Goal: Transaction & Acquisition: Purchase product/service

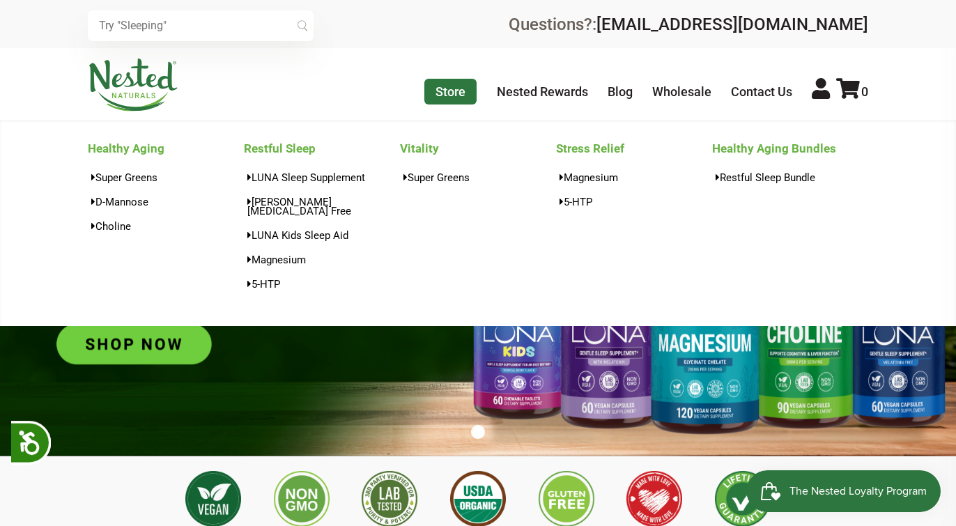
click at [449, 85] on link "Store" at bounding box center [451, 92] width 52 height 26
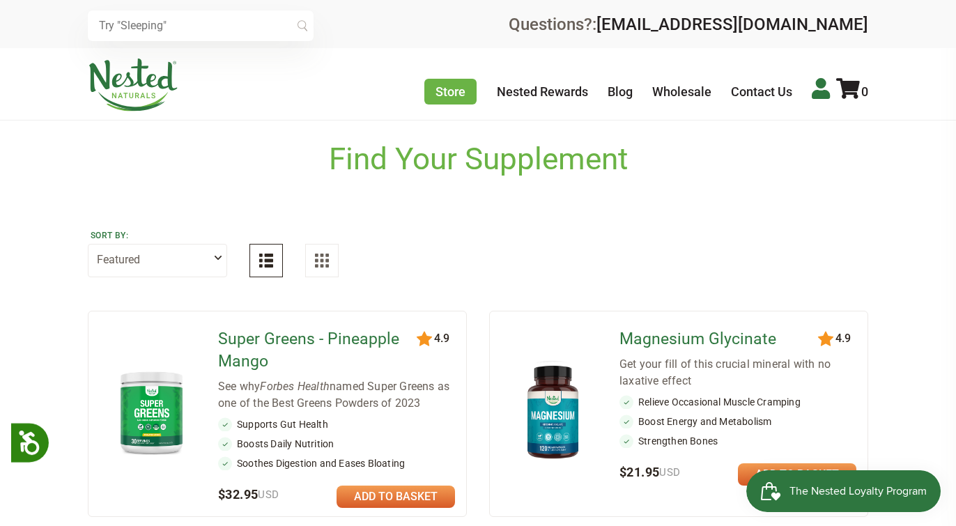
click at [821, 88] on icon at bounding box center [821, 88] width 18 height 21
click at [823, 89] on icon at bounding box center [821, 88] width 18 height 21
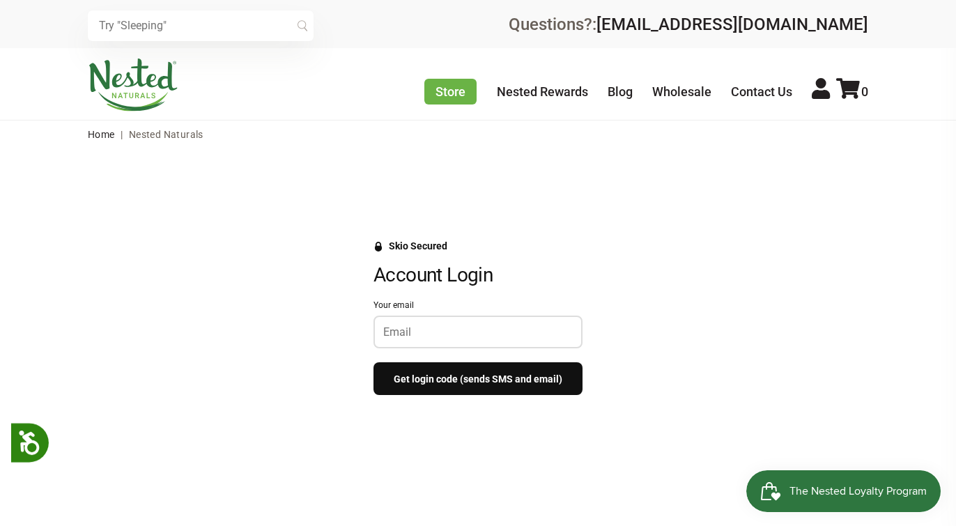
click at [721, 201] on div "Skio Secured Account Login Your email Get login code (sends SMS and email)" at bounding box center [478, 357] width 956 height 418
click at [500, 330] on input "Your email" at bounding box center [478, 332] width 190 height 13
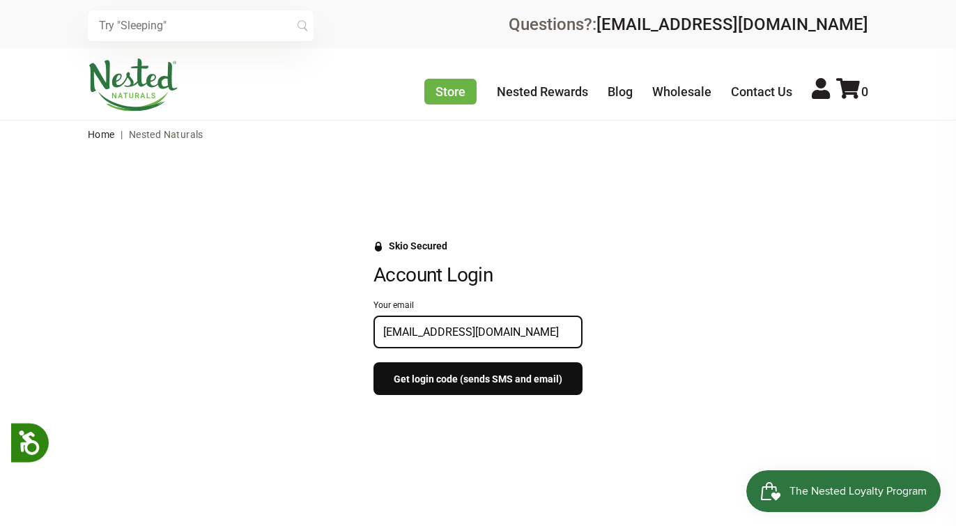
type input "domcor04@yahoo.com"
click at [461, 435] on div at bounding box center [478, 450] width 956 height 61
click at [484, 330] on input "domcor04@yahoo.com" at bounding box center [478, 332] width 190 height 13
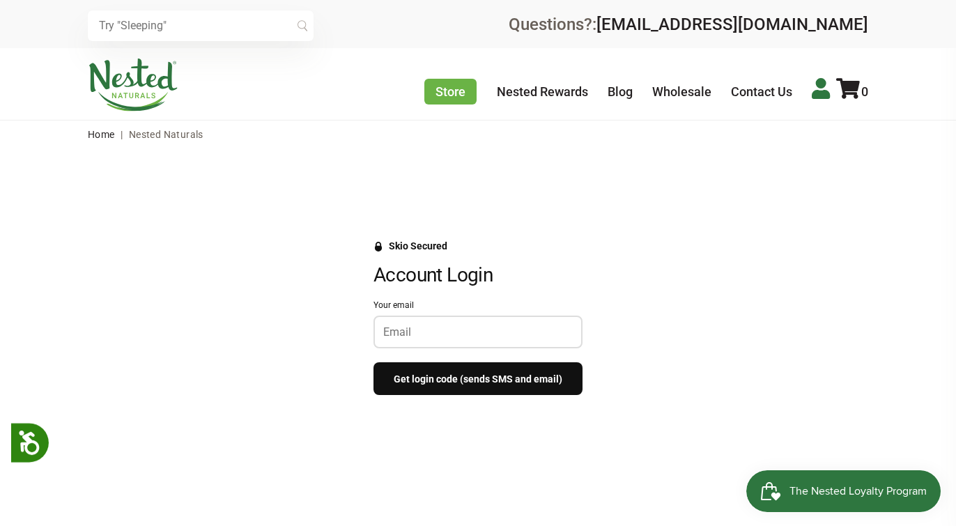
click at [820, 93] on icon at bounding box center [821, 88] width 18 height 21
click at [689, 323] on div "Skio Secured Account Login Your email Get login code (sends SMS and email)" at bounding box center [478, 324] width 864 height 169
click at [489, 362] on button "Get login code (sends SMS and email)" at bounding box center [478, 378] width 209 height 33
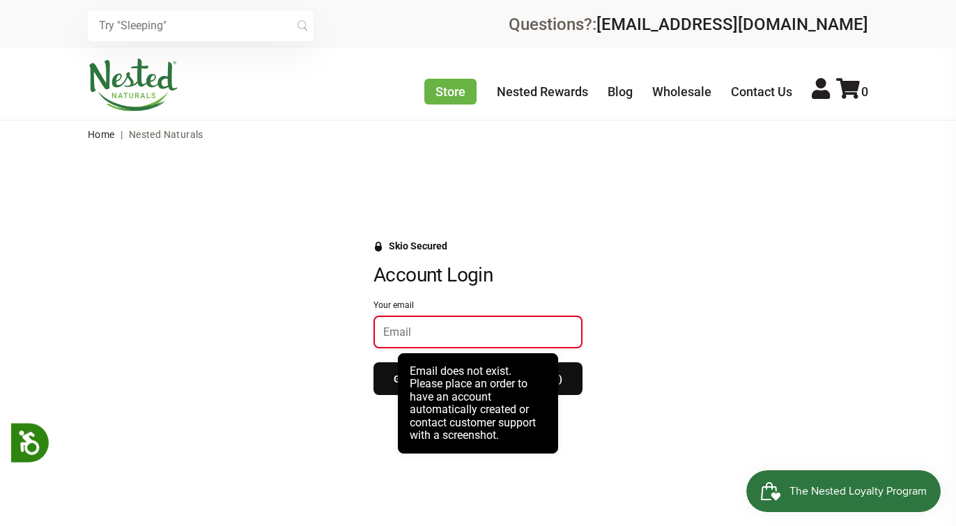
click at [629, 261] on div "Skio Secured Account Login Your email Get login code (sends SMS and email)" at bounding box center [478, 324] width 864 height 169
click at [492, 326] on input "Your email" at bounding box center [478, 332] width 190 height 13
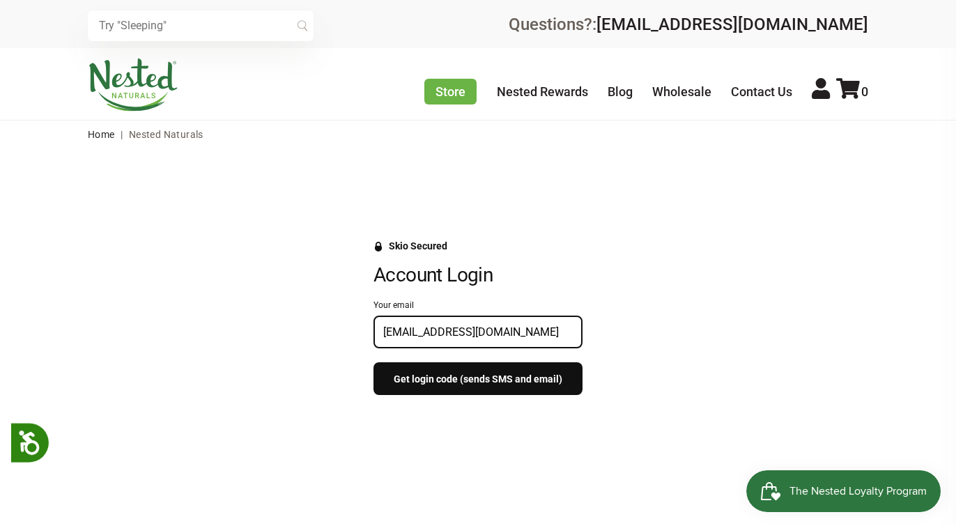
type input "domcor04@yahoo.com"
click at [630, 268] on div "Skio Secured Account Login Your email domcor04@yahoo.com Get login code (sends …" at bounding box center [478, 324] width 864 height 169
click at [518, 371] on button "Get login code (sends SMS and email)" at bounding box center [478, 378] width 209 height 33
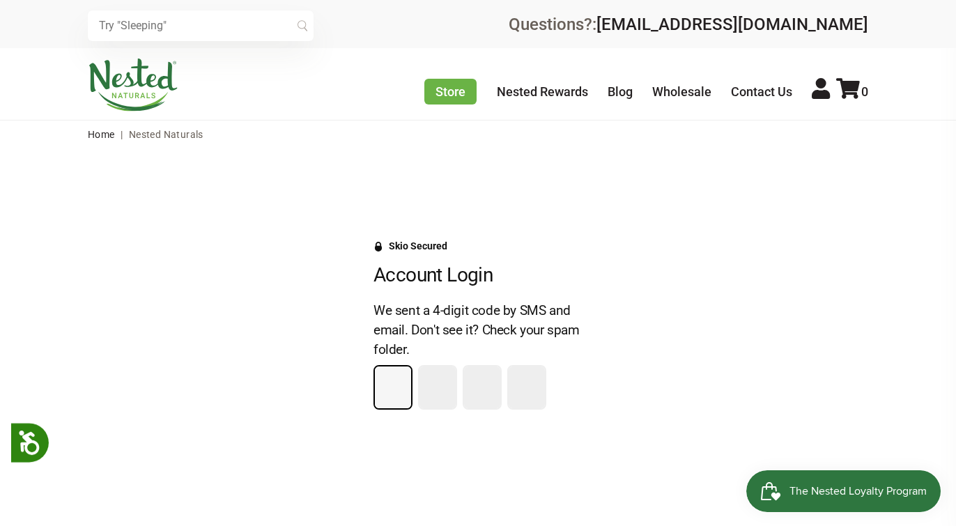
type input "9"
type input "4"
type input "9"
type input "7"
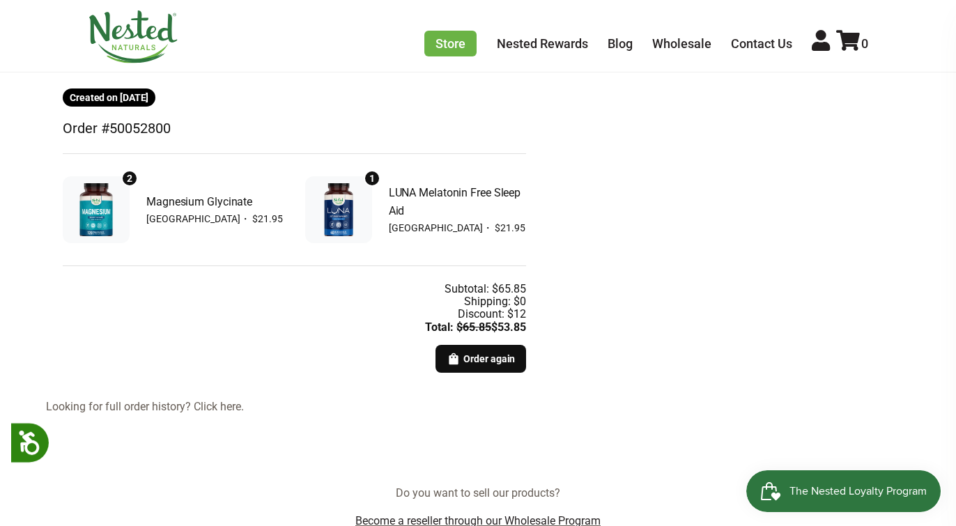
scroll to position [275, 0]
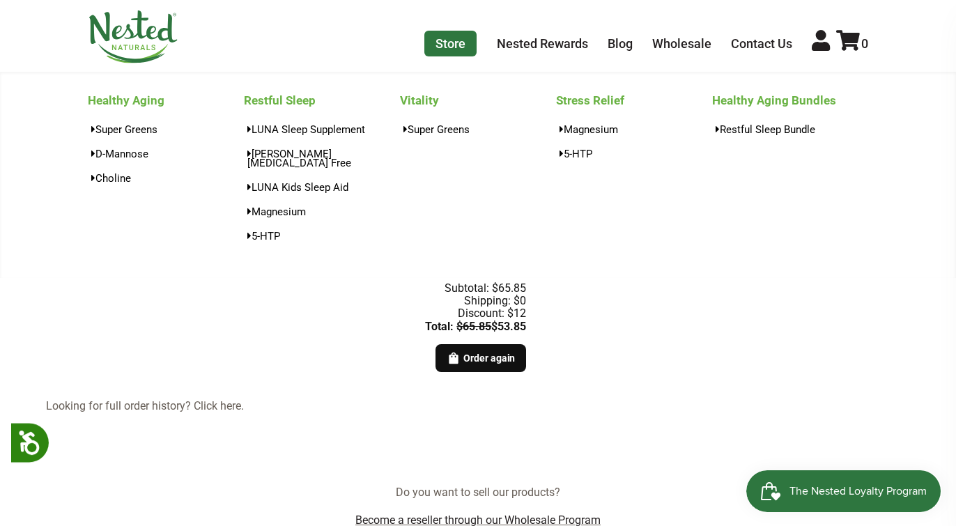
click at [463, 38] on link "Store" at bounding box center [451, 44] width 52 height 26
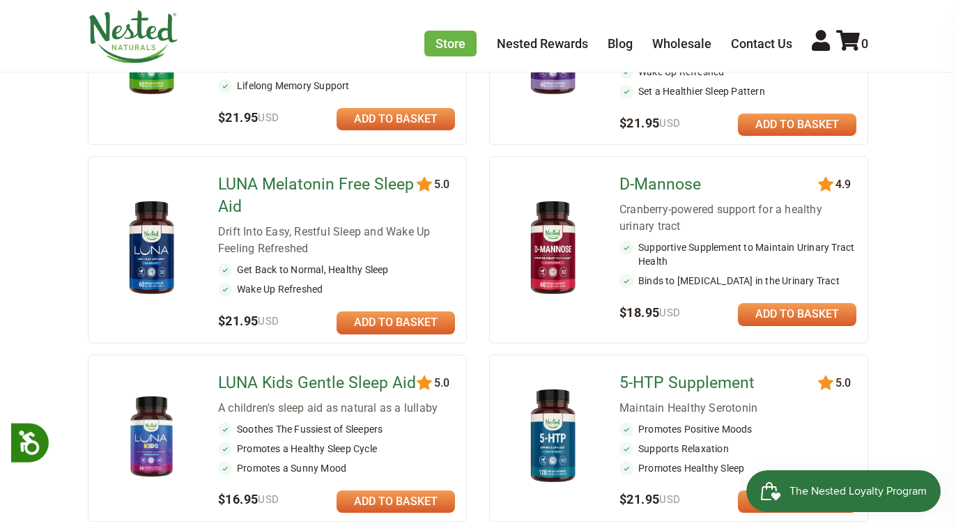
scroll to position [574, 0]
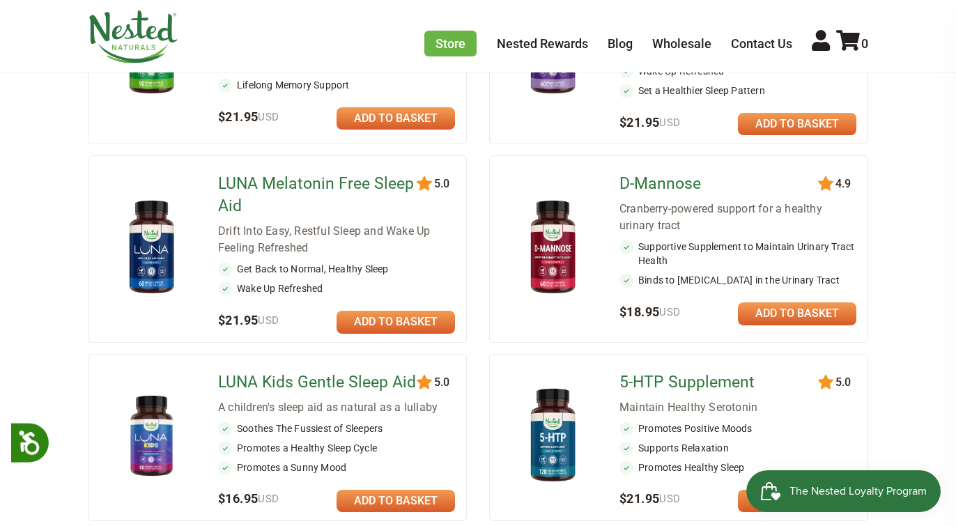
click at [375, 184] on link "LUNA Melatonin Free Sleep Aid" at bounding box center [318, 195] width 201 height 45
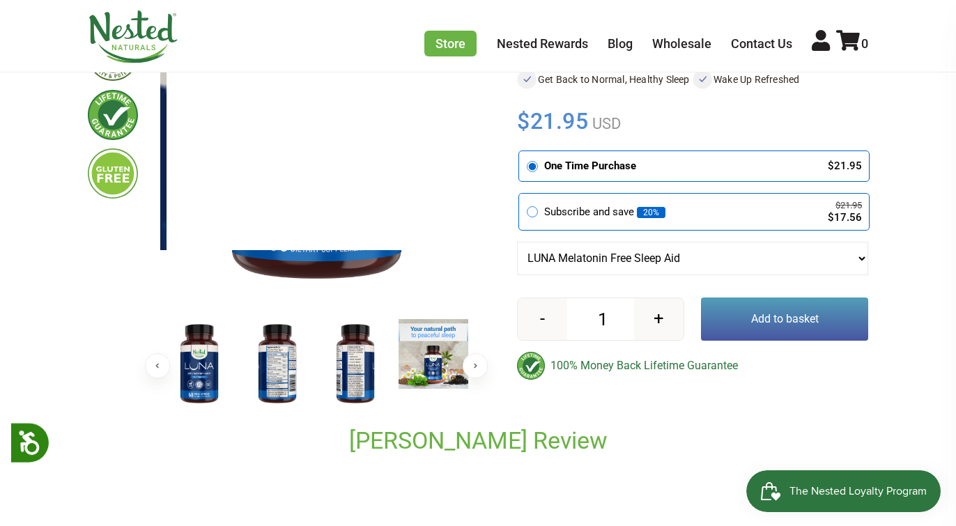
scroll to position [282, 0]
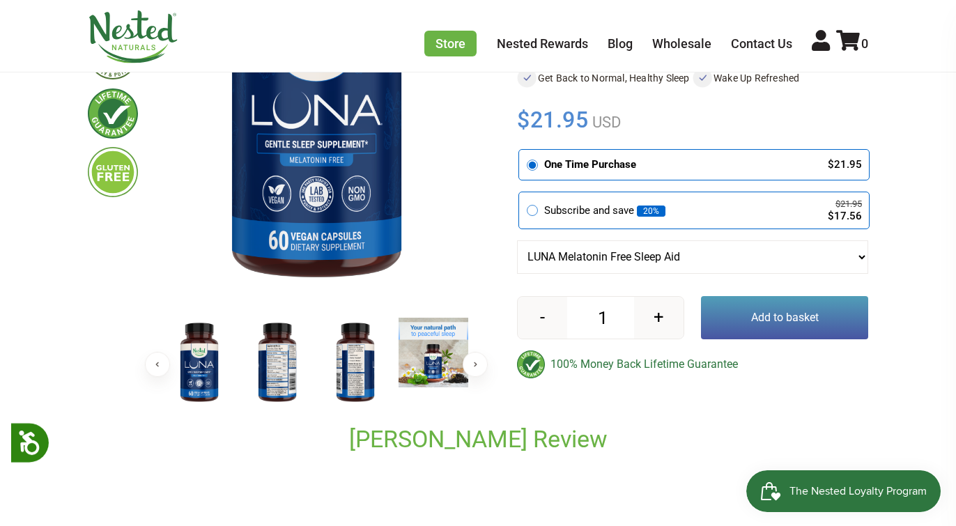
click at [659, 314] on button "+" at bounding box center [658, 318] width 49 height 42
type input "3"
click at [734, 305] on button "Add to basket" at bounding box center [784, 317] width 167 height 43
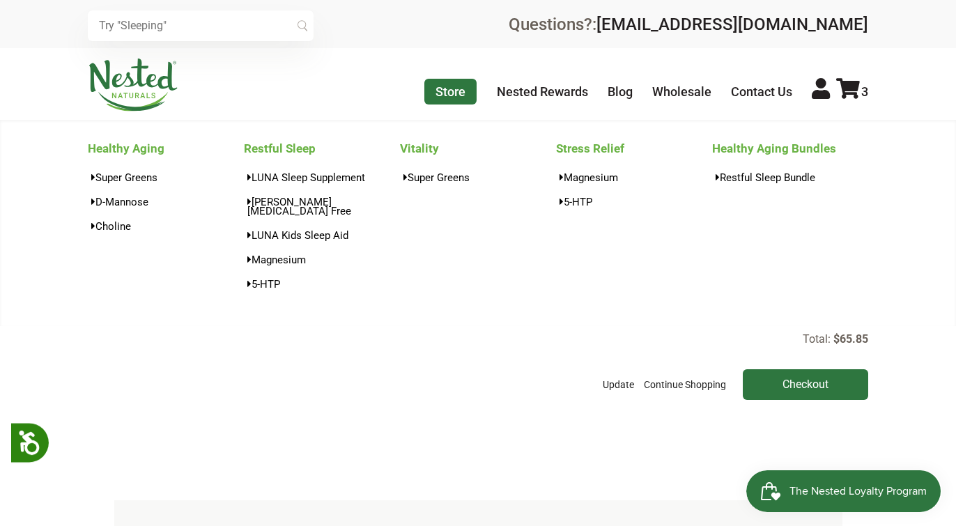
click at [468, 84] on link "Store" at bounding box center [451, 92] width 52 height 26
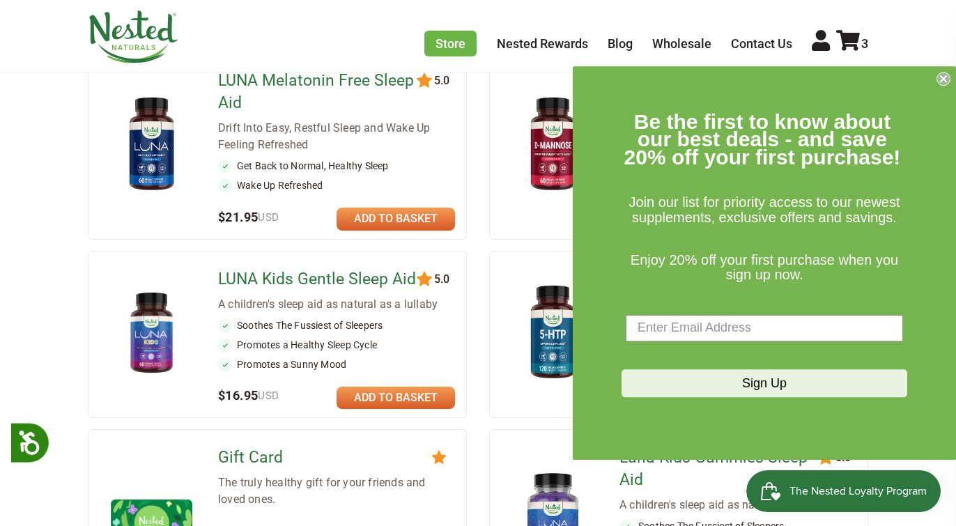
scroll to position [680, 0]
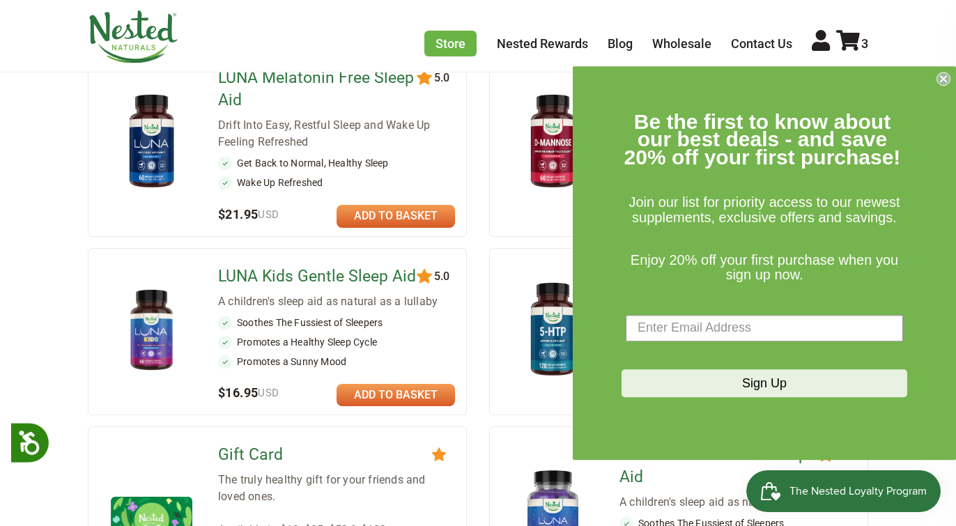
click at [947, 79] on circle "Close dialog" at bounding box center [944, 78] width 13 height 13
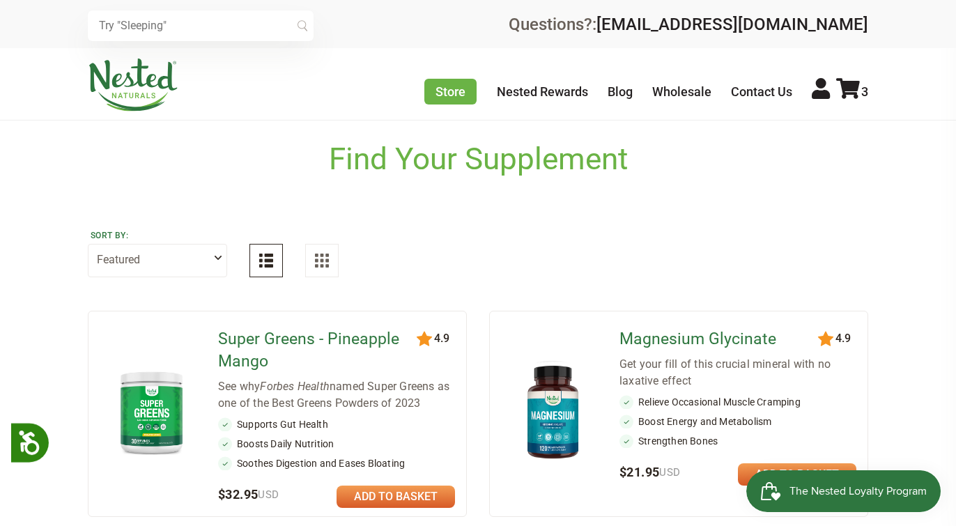
scroll to position [0, 0]
click at [564, 95] on link "Nested Rewards" at bounding box center [542, 91] width 91 height 15
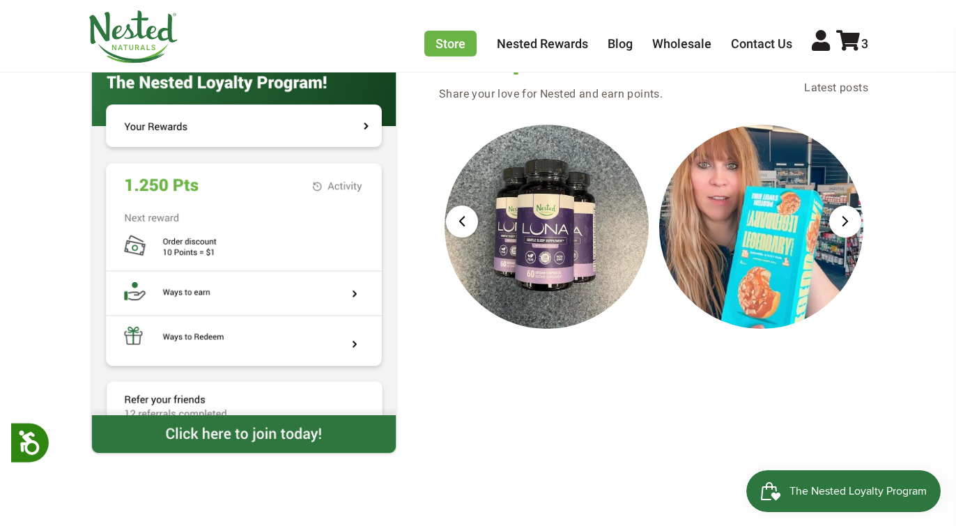
scroll to position [1362, 0]
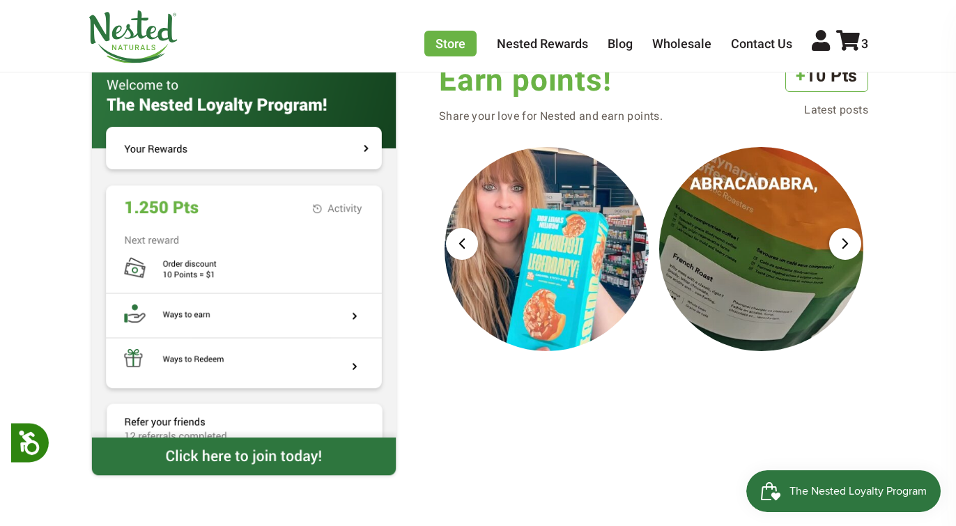
click at [353, 358] on img at bounding box center [244, 248] width 312 height 379
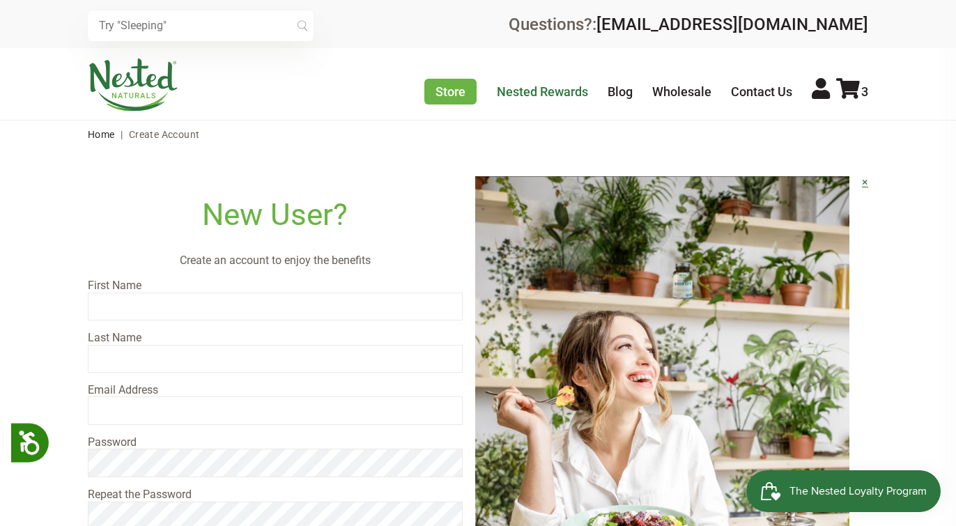
click at [553, 93] on link "Nested Rewards" at bounding box center [542, 91] width 91 height 15
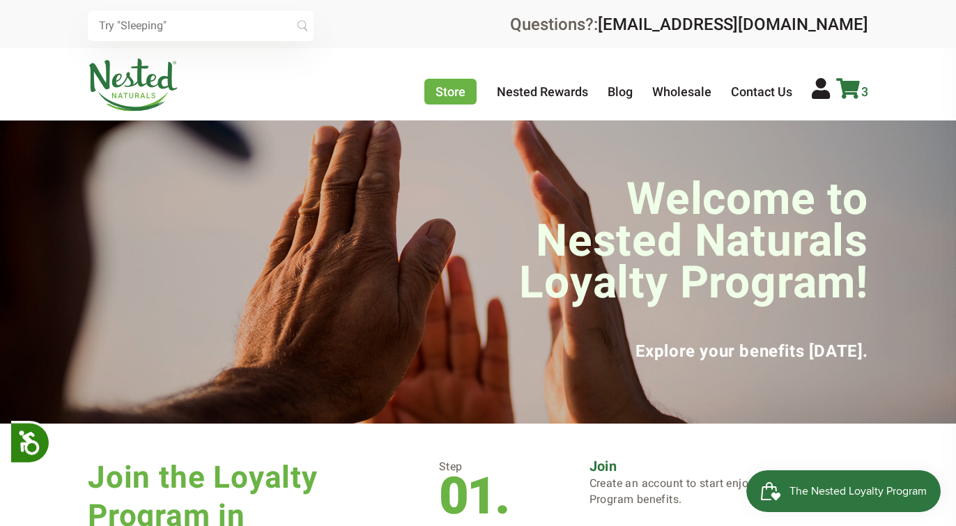
click at [846, 88] on icon at bounding box center [848, 88] width 24 height 21
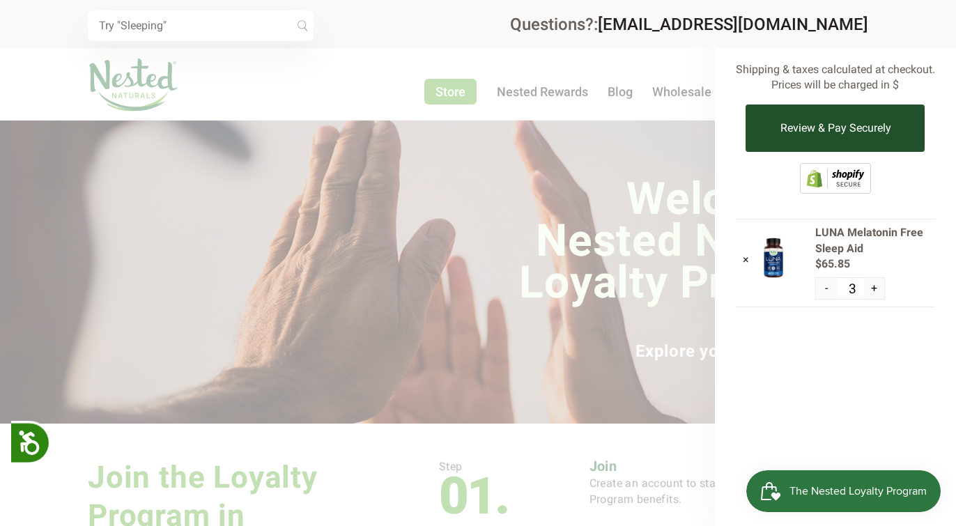
click at [841, 116] on button "Review & Pay Securely" at bounding box center [835, 128] width 179 height 47
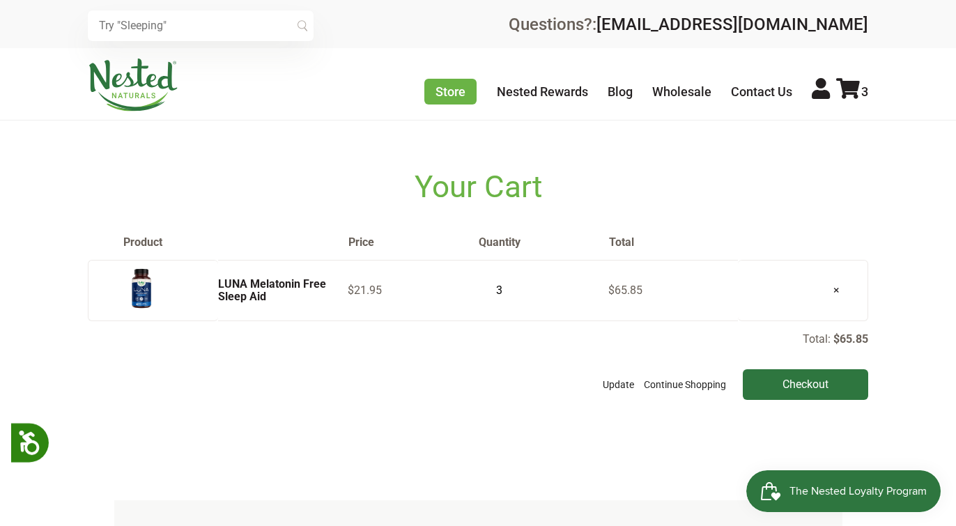
click at [772, 490] on img "Open Smile.io Rewards Program" at bounding box center [771, 491] width 21 height 21
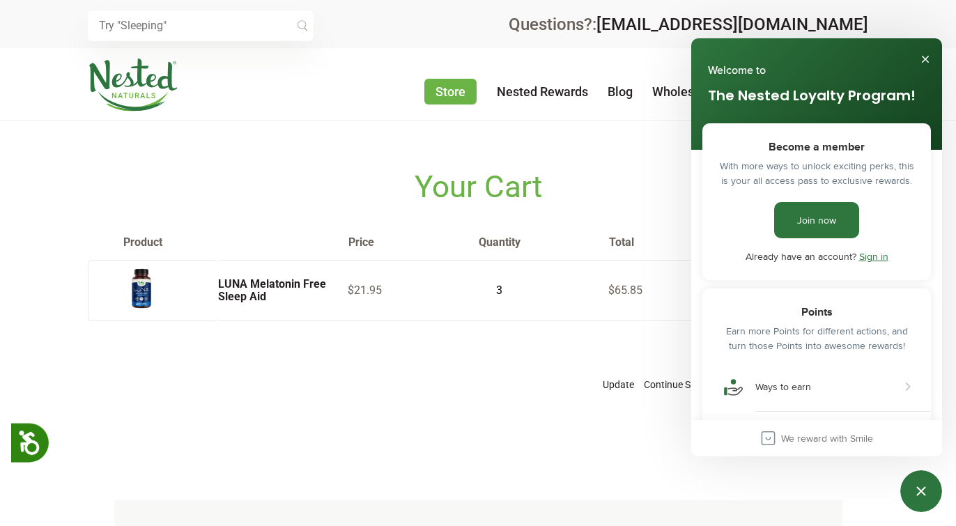
click at [873, 257] on link "Sign in" at bounding box center [873, 257] width 29 height 14
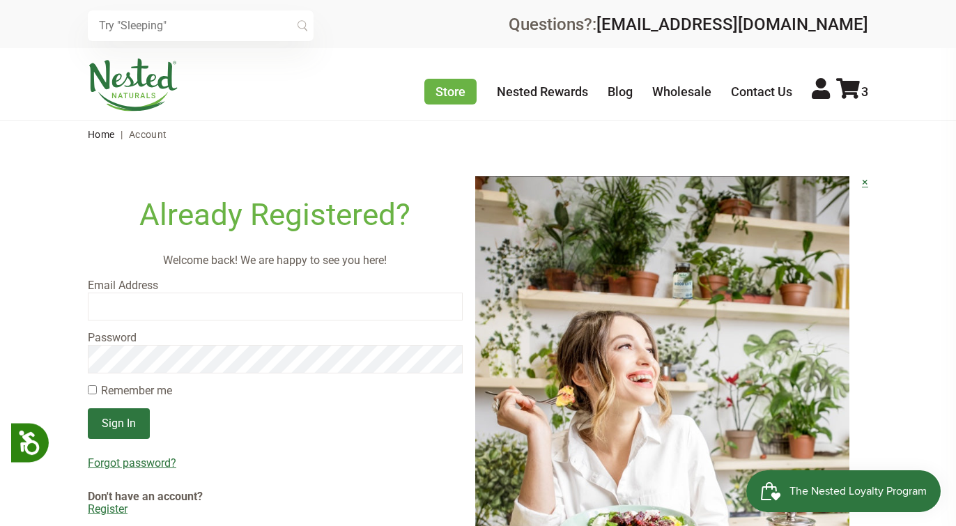
click at [333, 293] on input "email" at bounding box center [275, 307] width 375 height 28
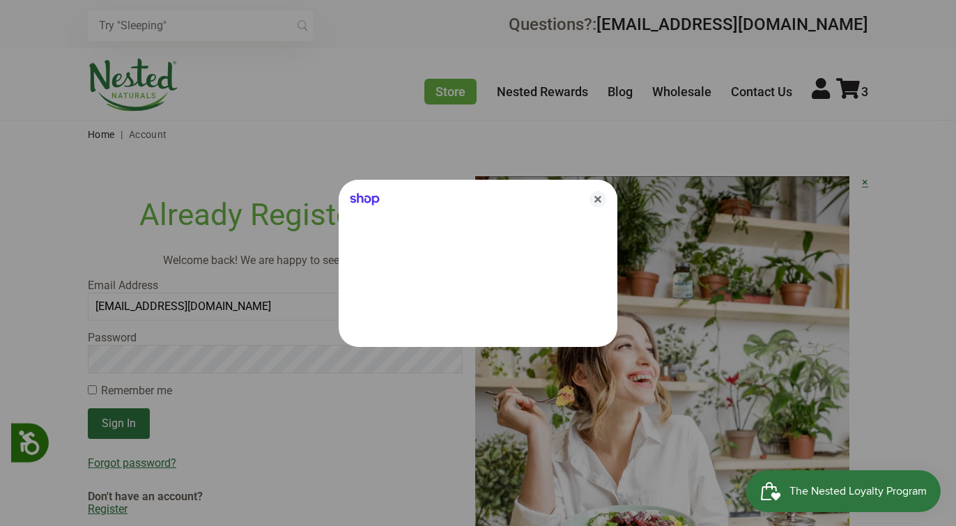
type input "domcor04@yahoo.com"
click at [599, 199] on icon "Close" at bounding box center [598, 199] width 17 height 17
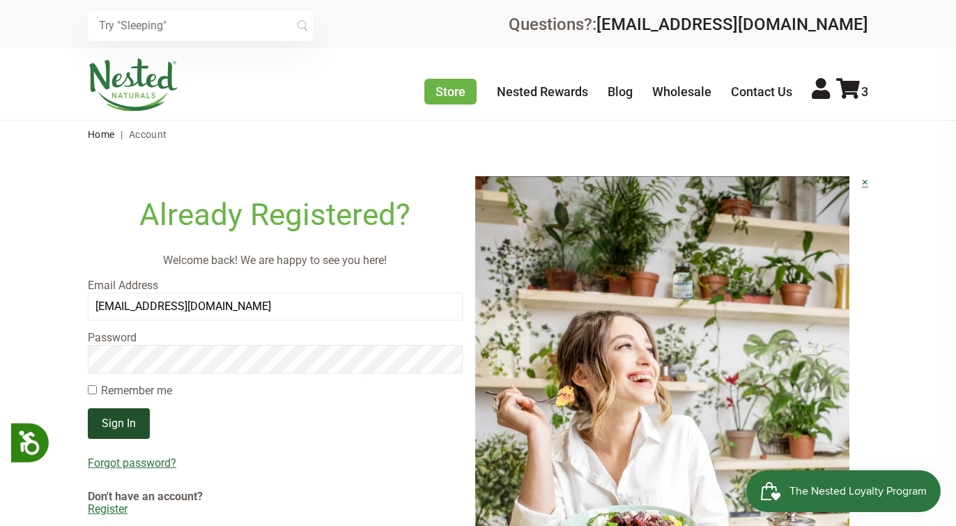
click at [130, 414] on input "Sign In" at bounding box center [119, 423] width 62 height 31
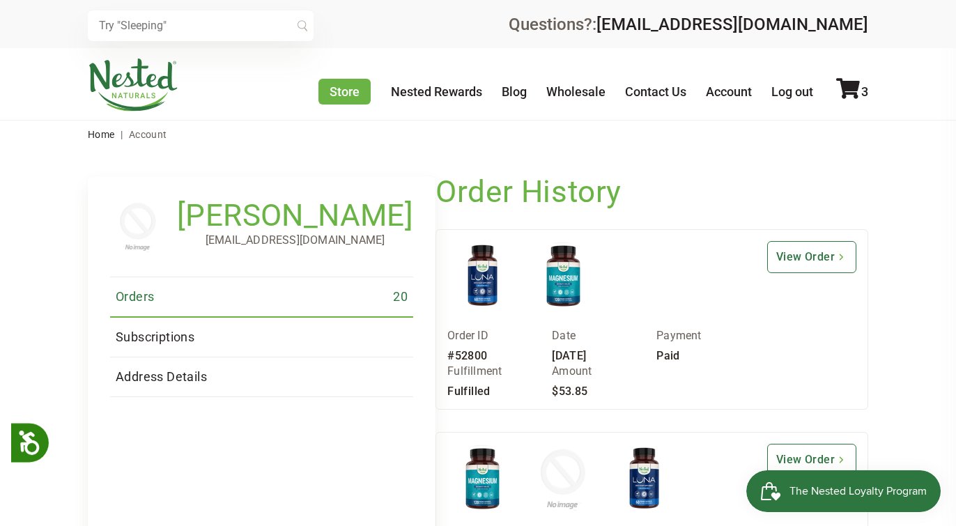
click at [771, 493] on img "Open Smile.io Rewards Program" at bounding box center [771, 491] width 21 height 21
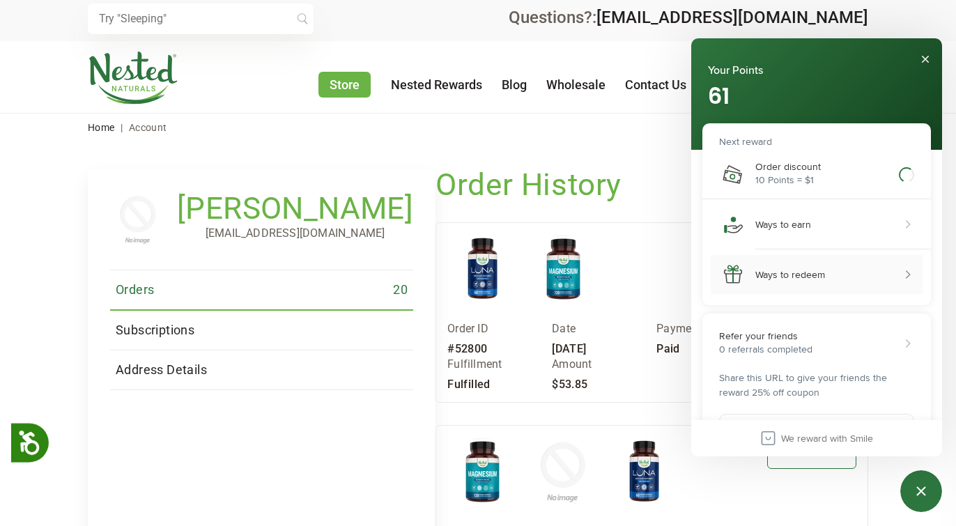
click at [911, 274] on div "Show ways to redeem" at bounding box center [908, 275] width 14 height 14
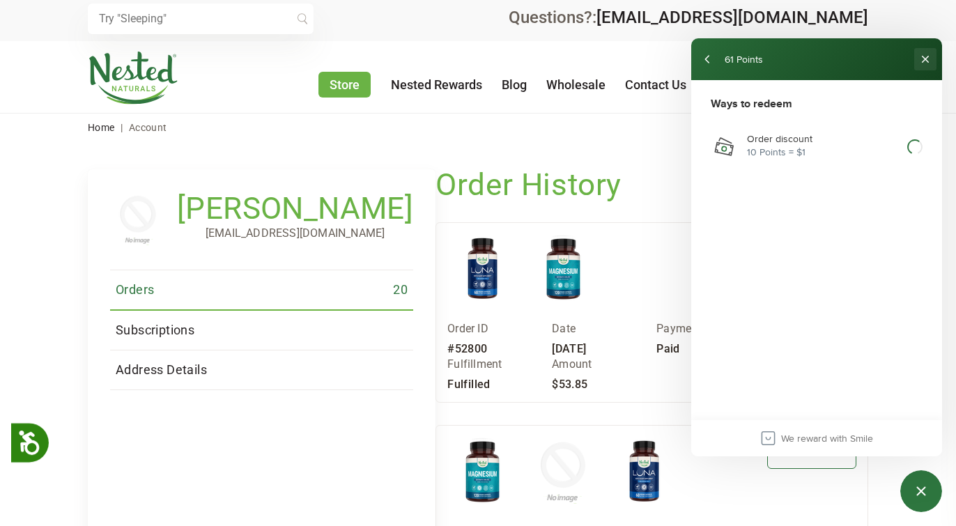
click at [925, 57] on button "Close" at bounding box center [926, 59] width 22 height 22
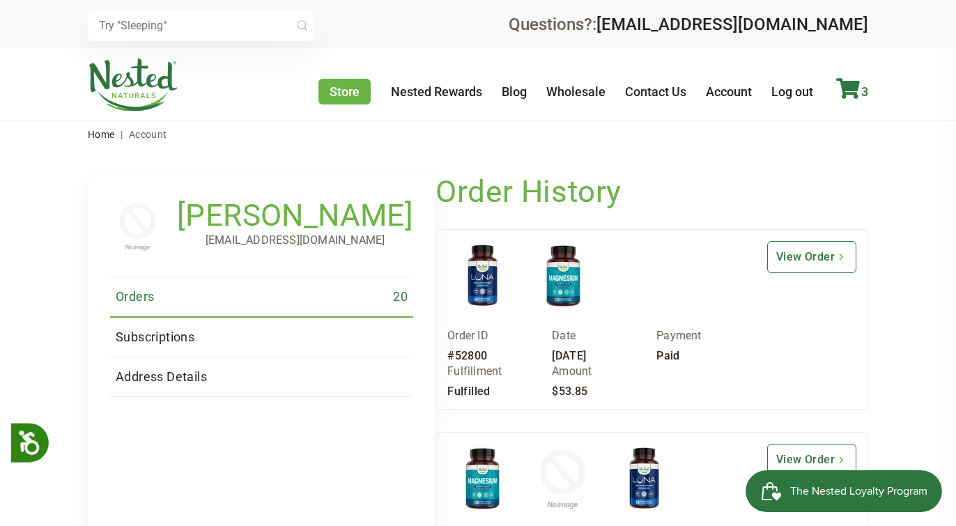
click at [858, 87] on icon at bounding box center [848, 88] width 24 height 21
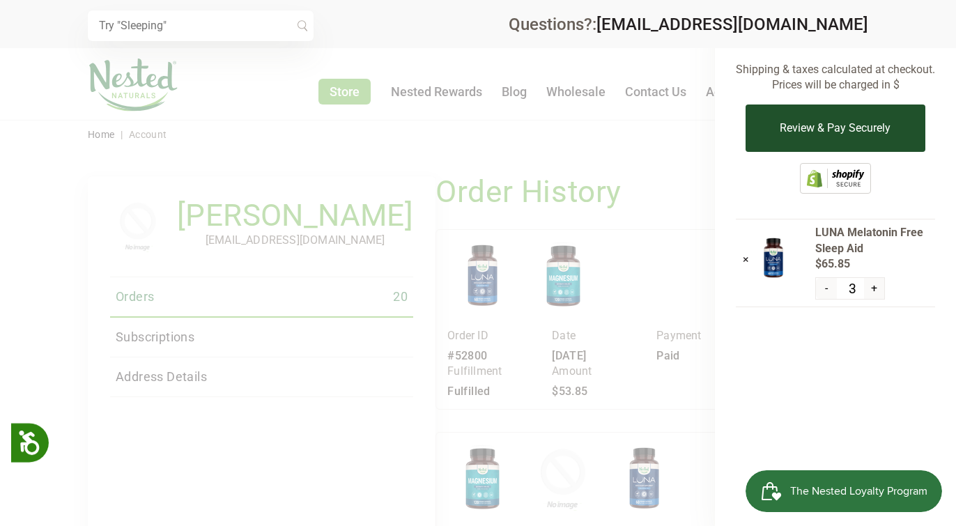
click at [840, 124] on button "Review & Pay Securely" at bounding box center [835, 128] width 179 height 47
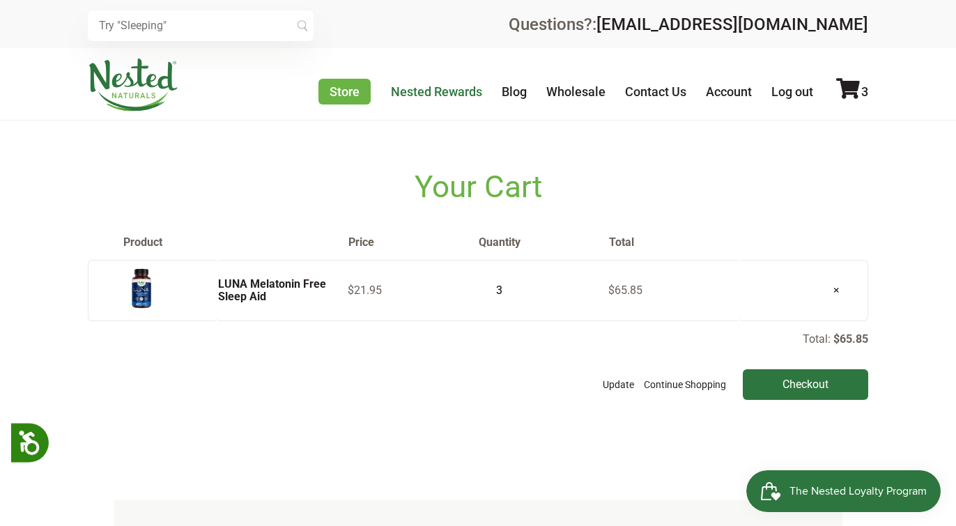
click at [463, 91] on link "Nested Rewards" at bounding box center [436, 91] width 91 height 15
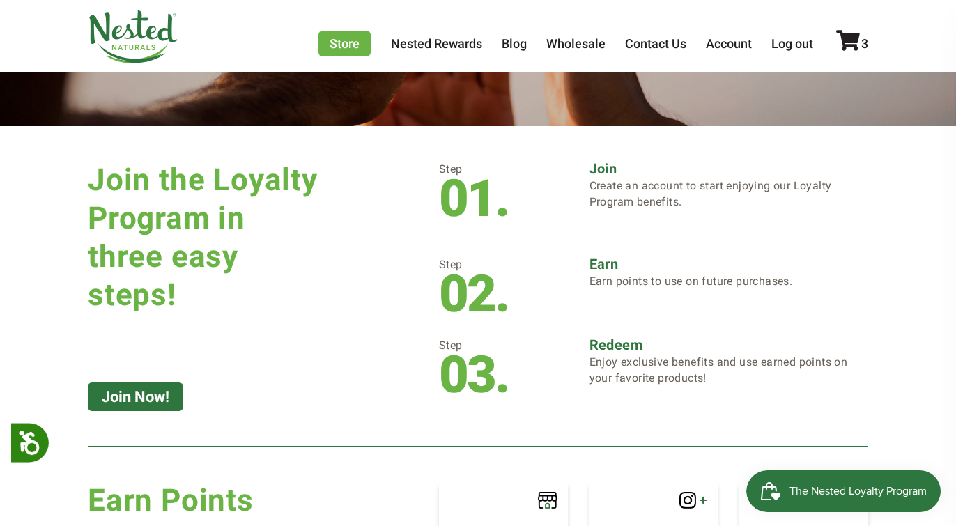
scroll to position [296, 0]
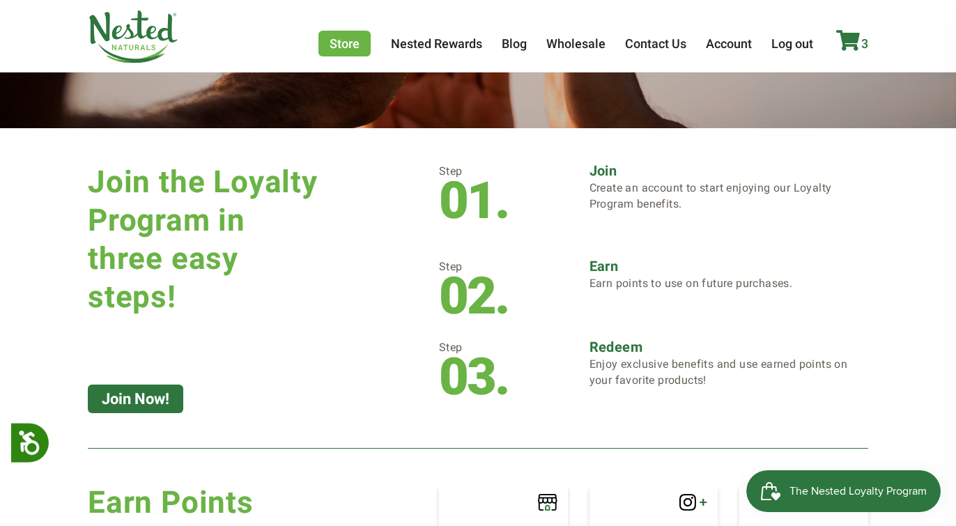
click at [849, 39] on icon at bounding box center [848, 40] width 24 height 21
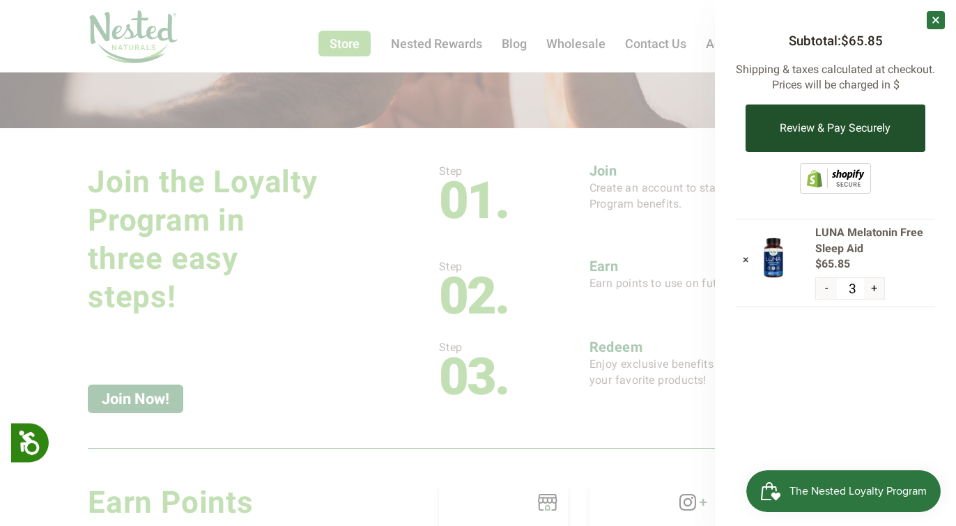
click at [832, 126] on button "Review & Pay Securely" at bounding box center [835, 128] width 179 height 47
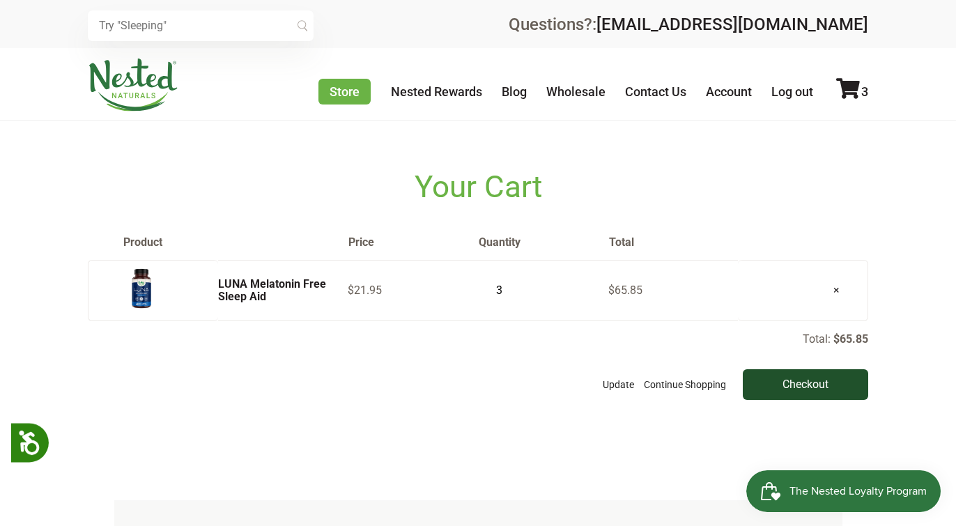
click at [804, 384] on input "Checkout" at bounding box center [805, 384] width 125 height 31
